Goal: Task Accomplishment & Management: Use online tool/utility

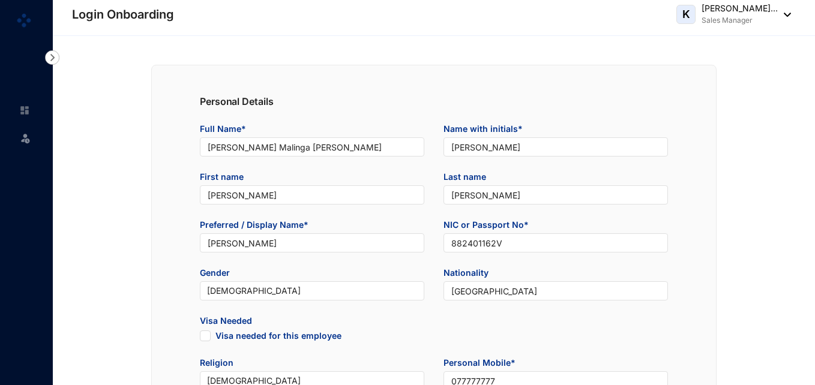
type input "[DATE]"
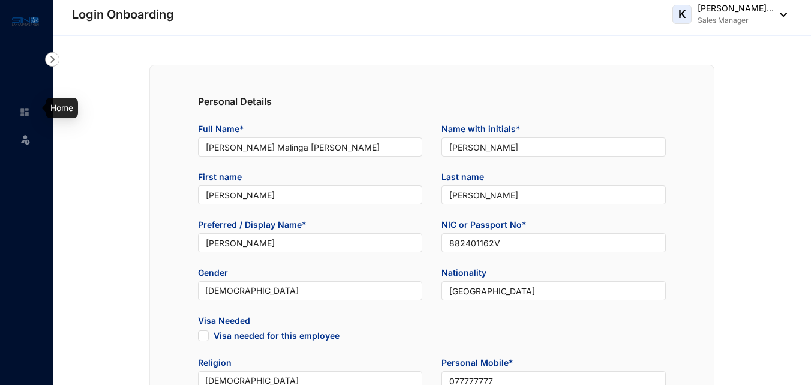
click at [25, 104] on div at bounding box center [24, 106] width 11 height 11
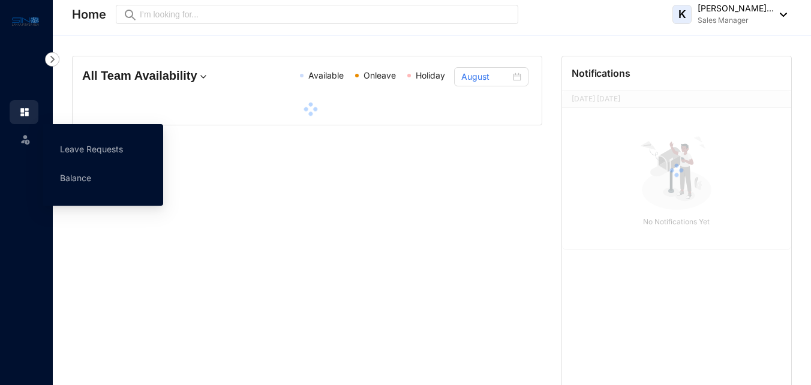
click at [30, 135] on img at bounding box center [25, 139] width 12 height 12
click at [62, 144] on link "Leave Requests" at bounding box center [91, 149] width 63 height 10
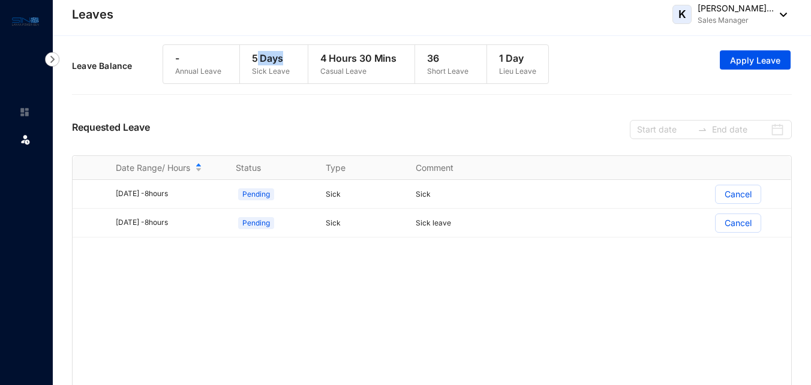
drag, startPoint x: 257, startPoint y: 61, endPoint x: 296, endPoint y: 60, distance: 38.4
click at [296, 60] on div "5 Days Sick Leave" at bounding box center [271, 64] width 62 height 38
drag, startPoint x: 296, startPoint y: 60, endPoint x: 529, endPoint y: 58, distance: 233.4
click at [529, 58] on div "1 Day Lieu Leave" at bounding box center [517, 64] width 61 height 38
drag, startPoint x: 318, startPoint y: 50, endPoint x: 386, endPoint y: 65, distance: 69.4
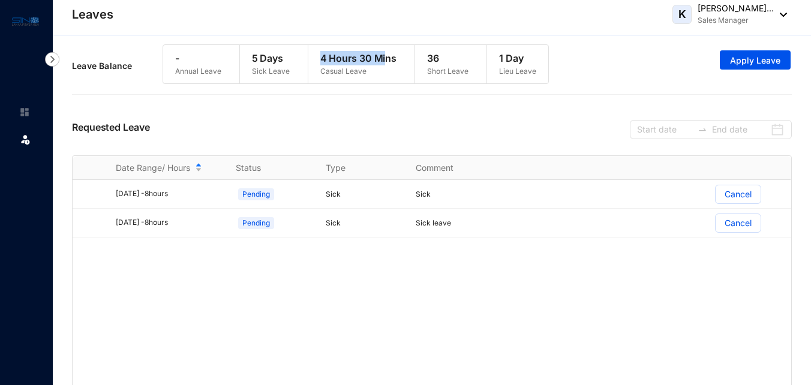
click at [386, 65] on div "4 Hours 30 Mins Casual Leave" at bounding box center [358, 64] width 101 height 38
drag, startPoint x: 386, startPoint y: 65, endPoint x: 427, endPoint y: 56, distance: 41.7
click at [427, 56] on p "36" at bounding box center [447, 58] width 41 height 14
click at [442, 74] on p "Short Leave" at bounding box center [447, 71] width 41 height 12
drag, startPoint x: 319, startPoint y: 56, endPoint x: 395, endPoint y: 54, distance: 76.2
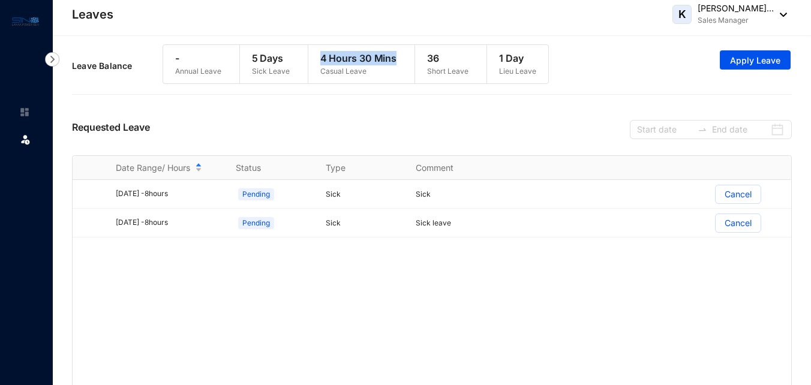
click at [395, 54] on div "4 Hours 30 Mins Casual Leave" at bounding box center [358, 64] width 101 height 38
